Goal: Information Seeking & Learning: Learn about a topic

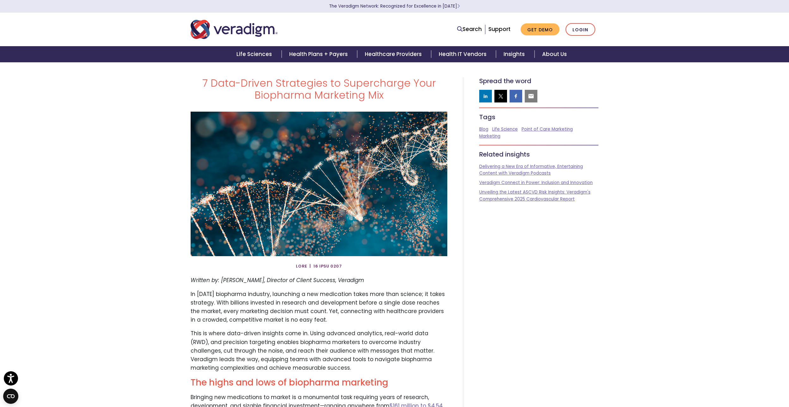
drag, startPoint x: 333, startPoint y: 269, endPoint x: 274, endPoint y: 269, distance: 59.1
click at [274, 269] on div at bounding box center [319, 266] width 266 height 10
click at [211, 283] on em "Written by: [PERSON_NAME], Director of Client Success, Veradigm" at bounding box center [278, 280] width 174 height 8
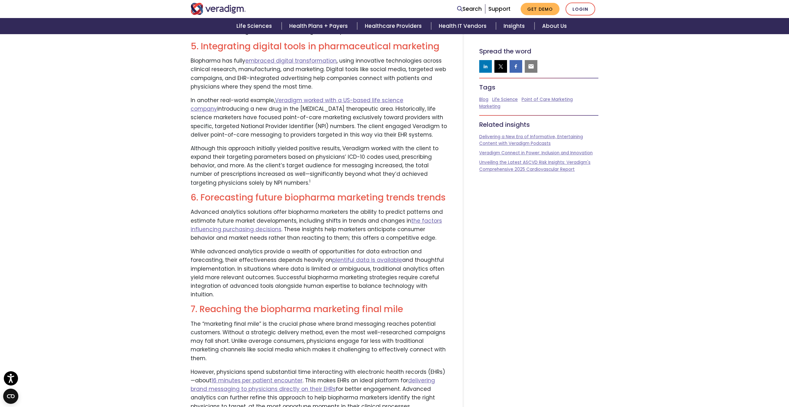
scroll to position [139, 0]
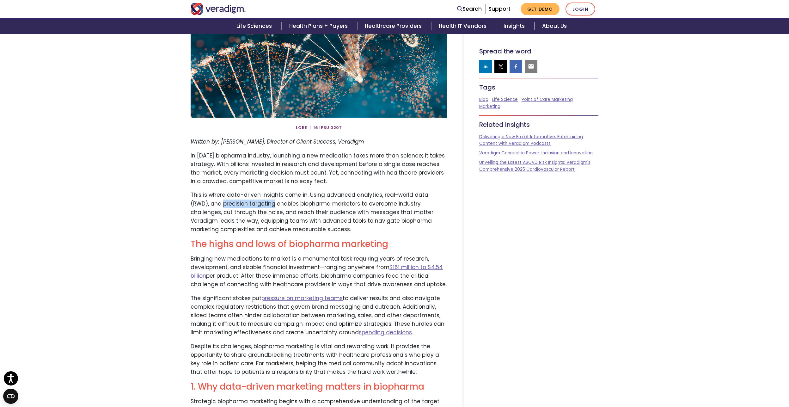
drag, startPoint x: 203, startPoint y: 205, endPoint x: 254, endPoint y: 204, distance: 50.3
click at [254, 204] on p "This is where data-driven insights come in. Using advanced analytics, real-worl…" at bounding box center [319, 212] width 257 height 43
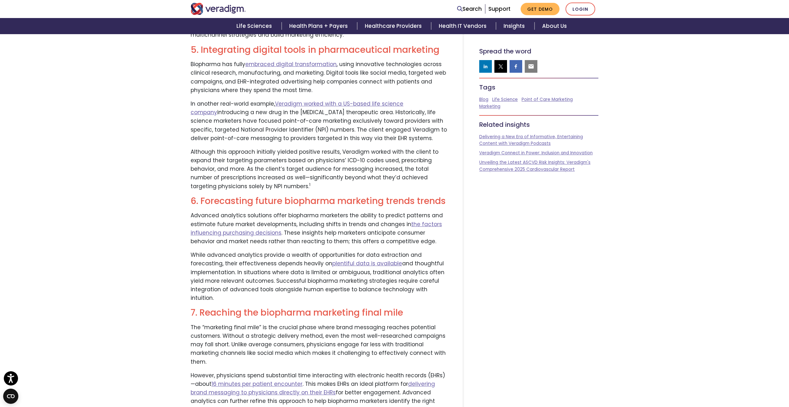
scroll to position [993, 0]
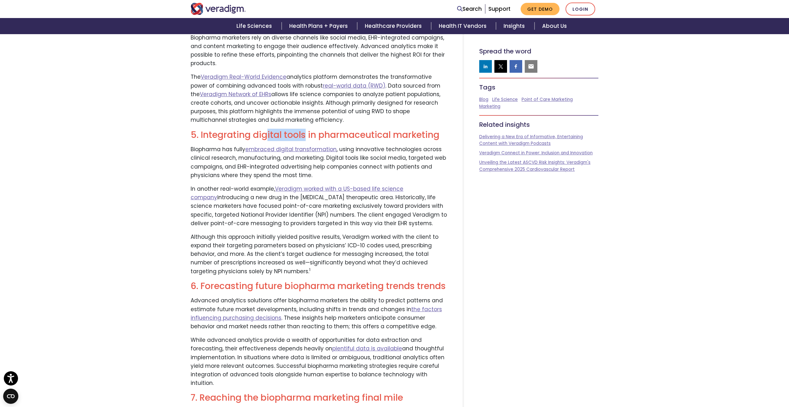
drag, startPoint x: 265, startPoint y: 127, endPoint x: 306, endPoint y: 125, distance: 40.9
click at [306, 130] on h2 "5. Integrating digital tools in pharmaceutical marketing" at bounding box center [319, 135] width 257 height 11
drag, startPoint x: 371, startPoint y: 126, endPoint x: 434, endPoint y: 126, distance: 62.6
click at [434, 130] on h2 "5. Integrating digital tools in pharmaceutical marketing" at bounding box center [319, 135] width 257 height 11
click at [445, 130] on h2 "5. Integrating digital tools in pharmaceutical marketing" at bounding box center [319, 135] width 257 height 11
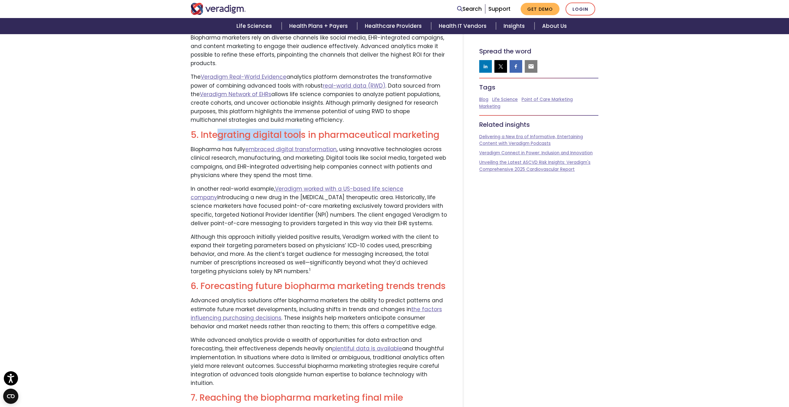
drag, startPoint x: 256, startPoint y: 127, endPoint x: 300, endPoint y: 127, distance: 44.3
click at [300, 130] on h2 "5. Integrating digital tools in pharmaceutical marketing" at bounding box center [319, 135] width 257 height 11
drag, startPoint x: 382, startPoint y: 128, endPoint x: 419, endPoint y: 128, distance: 36.4
click at [419, 130] on h2 "5. Integrating digital tools in pharmaceutical marketing" at bounding box center [319, 135] width 257 height 11
click at [441, 130] on h2 "5. Integrating digital tools in pharmaceutical marketing" at bounding box center [319, 135] width 257 height 11
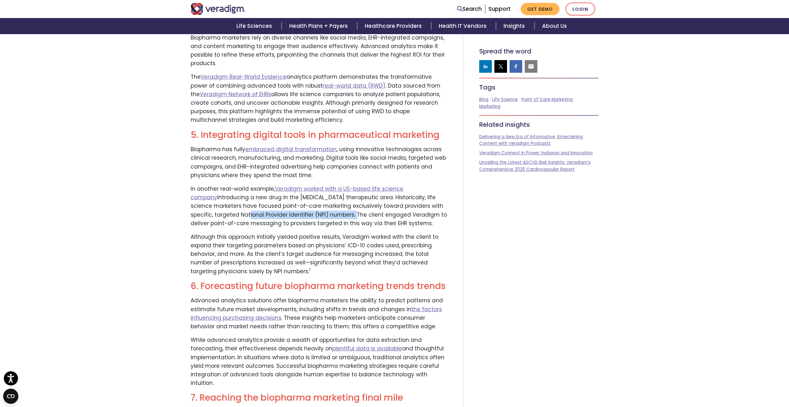
drag, startPoint x: 215, startPoint y: 207, endPoint x: 323, endPoint y: 206, distance: 107.9
click at [323, 206] on p "In another real-world example, Veradigm worked with a US-based life science com…" at bounding box center [319, 206] width 257 height 43
click at [468, 212] on div "7 Data-Driven Strategies to Supercharge Your Biopharma Marketing Mix" at bounding box center [395, 3] width 418 height 1837
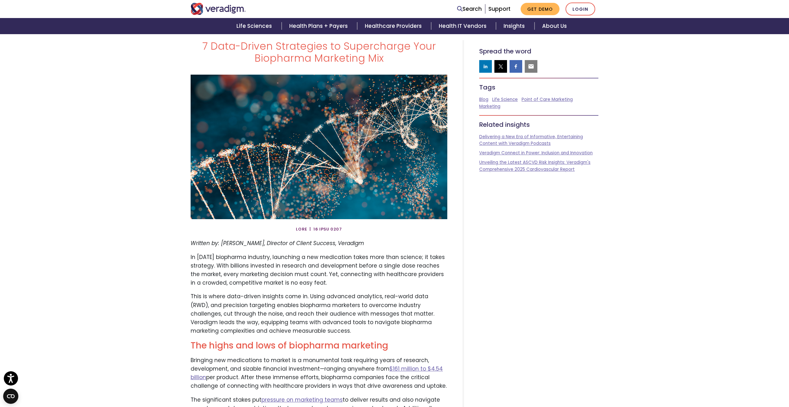
scroll to position [0, 0]
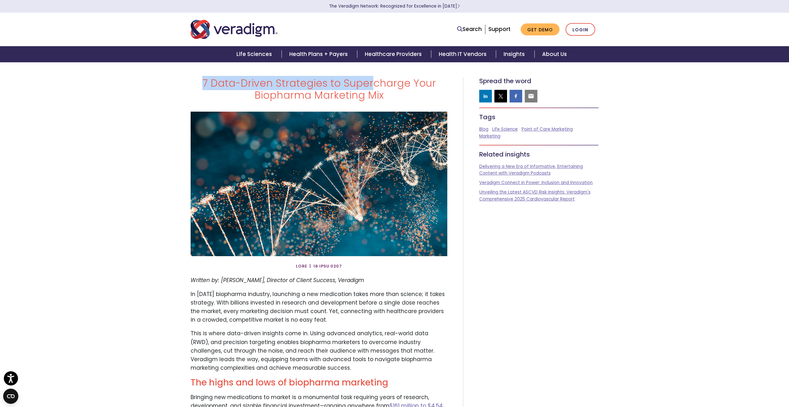
drag, startPoint x: 208, startPoint y: 83, endPoint x: 377, endPoint y: 92, distance: 168.8
click at [373, 83] on h1 "7 Data-Driven Strategies to Supercharge Your Biopharma Marketing Mix" at bounding box center [319, 89] width 257 height 24
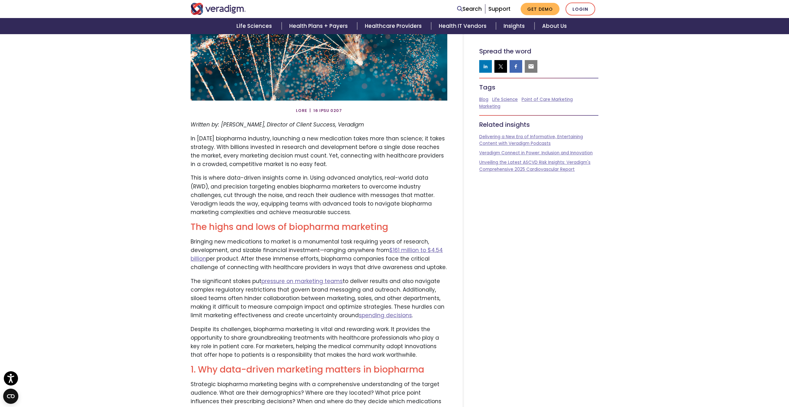
scroll to position [158, 0]
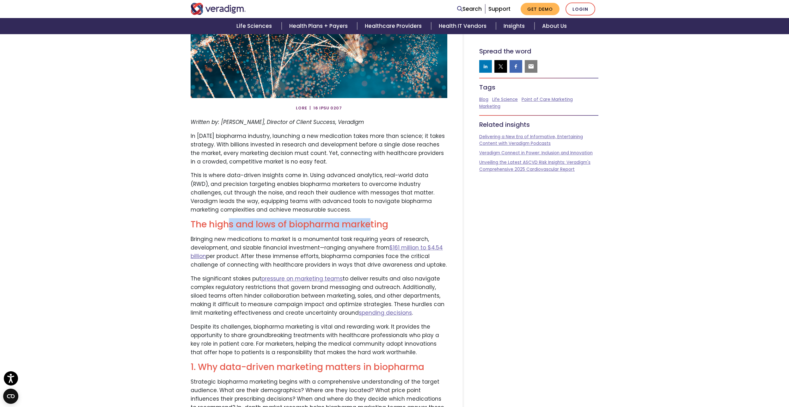
drag, startPoint x: 261, startPoint y: 224, endPoint x: 370, endPoint y: 224, distance: 108.8
click at [370, 224] on h2 "The highs and lows of biopharma marketing" at bounding box center [319, 224] width 257 height 11
click at [429, 224] on h2 "The highs and lows of biopharma marketing" at bounding box center [319, 224] width 257 height 11
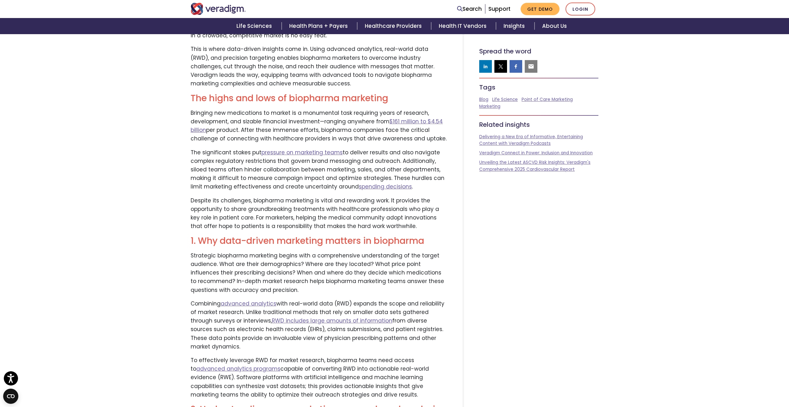
scroll to position [285, 0]
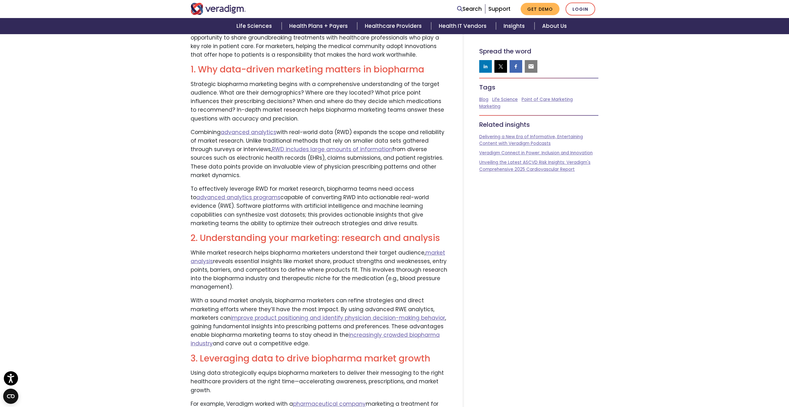
scroll to position [474, 0]
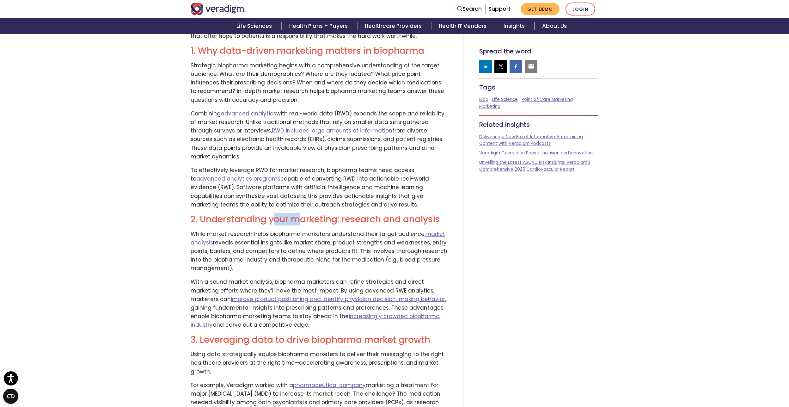
drag, startPoint x: 276, startPoint y: 215, endPoint x: 296, endPoint y: 215, distance: 20.2
click at [296, 215] on h2 "2. Understanding your marketing: research and analysis" at bounding box center [319, 219] width 257 height 11
drag, startPoint x: 412, startPoint y: 216, endPoint x: 439, endPoint y: 216, distance: 27.5
click at [439, 216] on h2 "2. Understanding your marketing: research and analysis" at bounding box center [319, 219] width 257 height 11
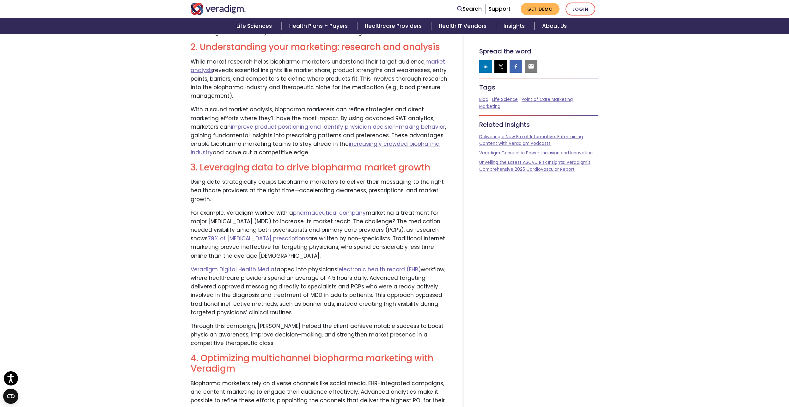
scroll to position [664, 0]
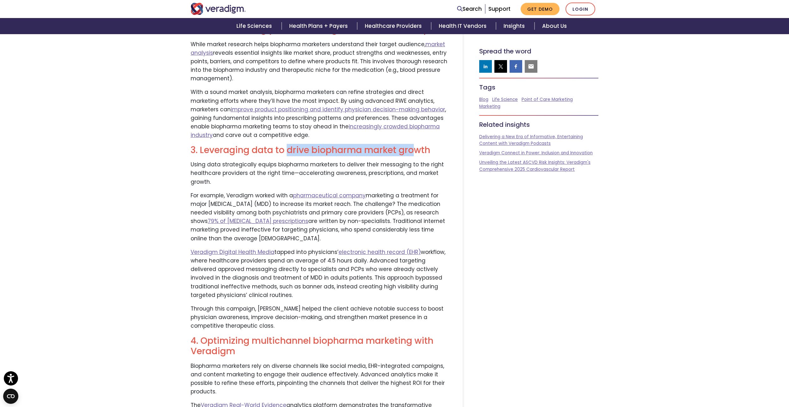
drag, startPoint x: 288, startPoint y: 140, endPoint x: 408, endPoint y: 140, distance: 119.6
click at [412, 145] on h2 "3. Leveraging data to drive biopharma market growth" at bounding box center [319, 150] width 257 height 11
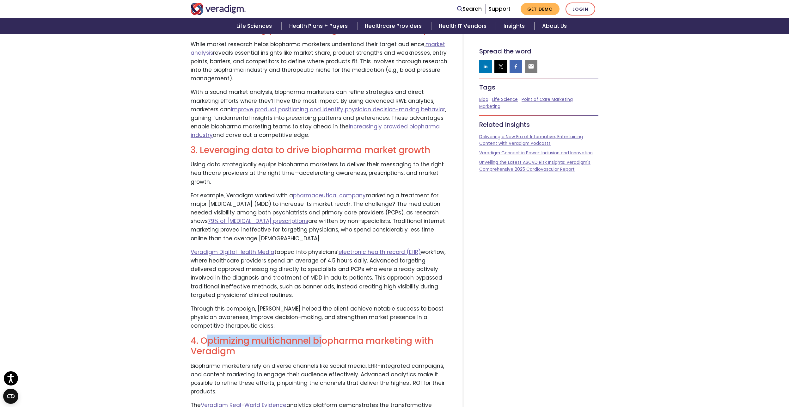
drag, startPoint x: 221, startPoint y: 334, endPoint x: 324, endPoint y: 337, distance: 102.8
click at [324, 337] on h2 "4. Optimizing multichannel biopharma marketing with Veradigm" at bounding box center [319, 346] width 257 height 21
drag, startPoint x: 350, startPoint y: 336, endPoint x: 403, endPoint y: 340, distance: 53.3
click at [400, 340] on h2 "4. Optimizing multichannel biopharma marketing with Veradigm" at bounding box center [319, 346] width 257 height 21
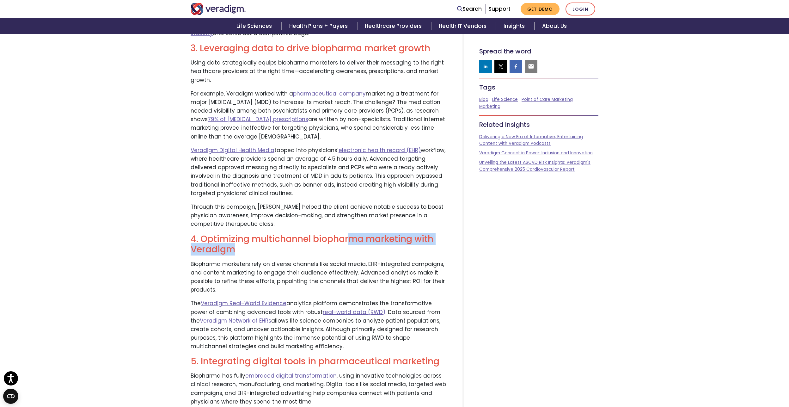
scroll to position [791, 0]
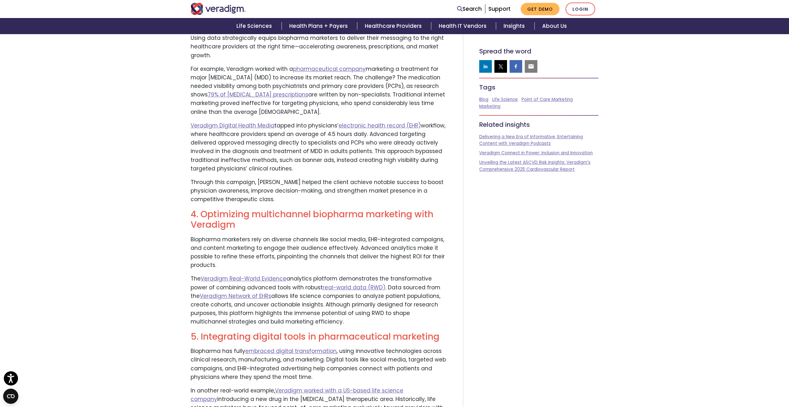
click at [564, 263] on div "7 Data-Driven Strategies to Supercharge Your Biopharma Marketing Mix" at bounding box center [395, 204] width 418 height 1837
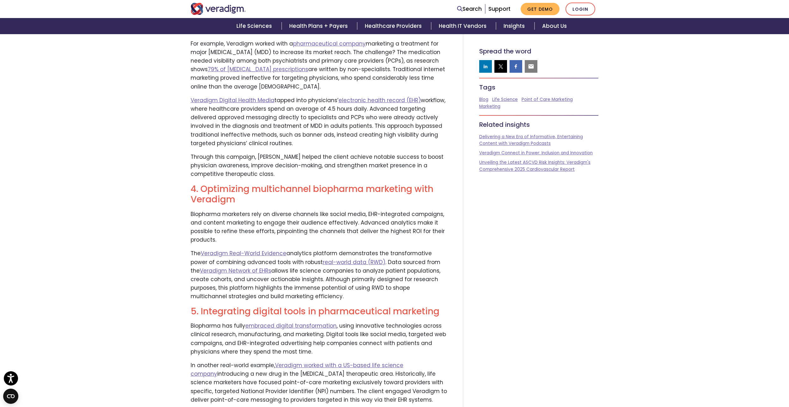
scroll to position [886, 0]
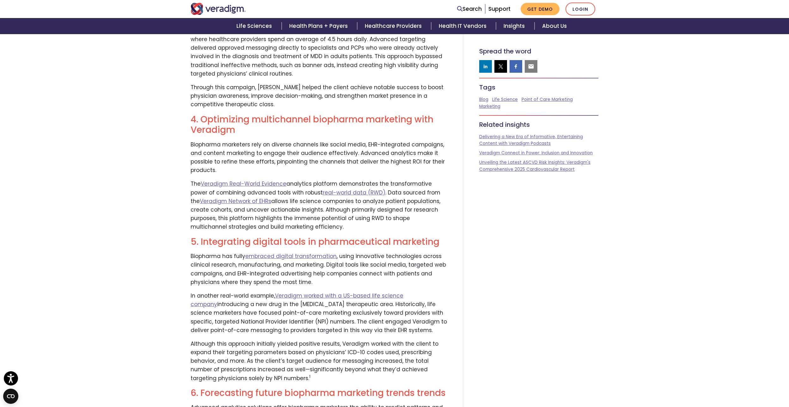
click at [444, 237] on h2 "5. Integrating digital tools in pharmaceutical marketing" at bounding box center [319, 242] width 257 height 11
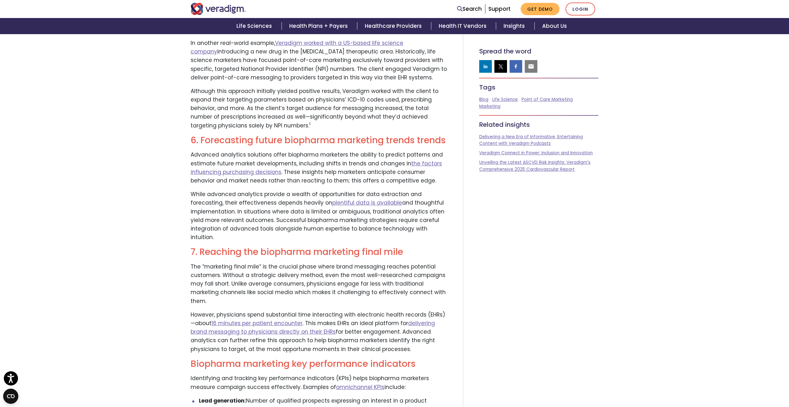
scroll to position [1139, 0]
drag, startPoint x: 261, startPoint y: 232, endPoint x: 390, endPoint y: 228, distance: 129.4
